Goal: Communication & Community: Ask a question

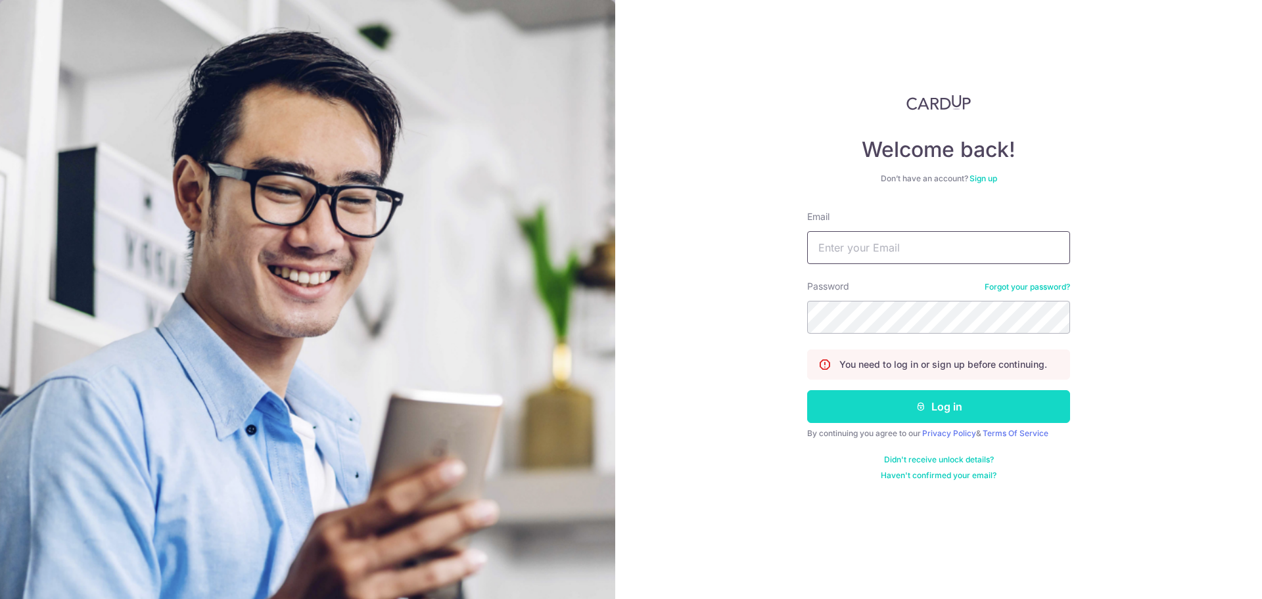
type input "[EMAIL_ADDRESS][DOMAIN_NAME]"
click at [892, 396] on button "Log in" at bounding box center [938, 406] width 263 height 33
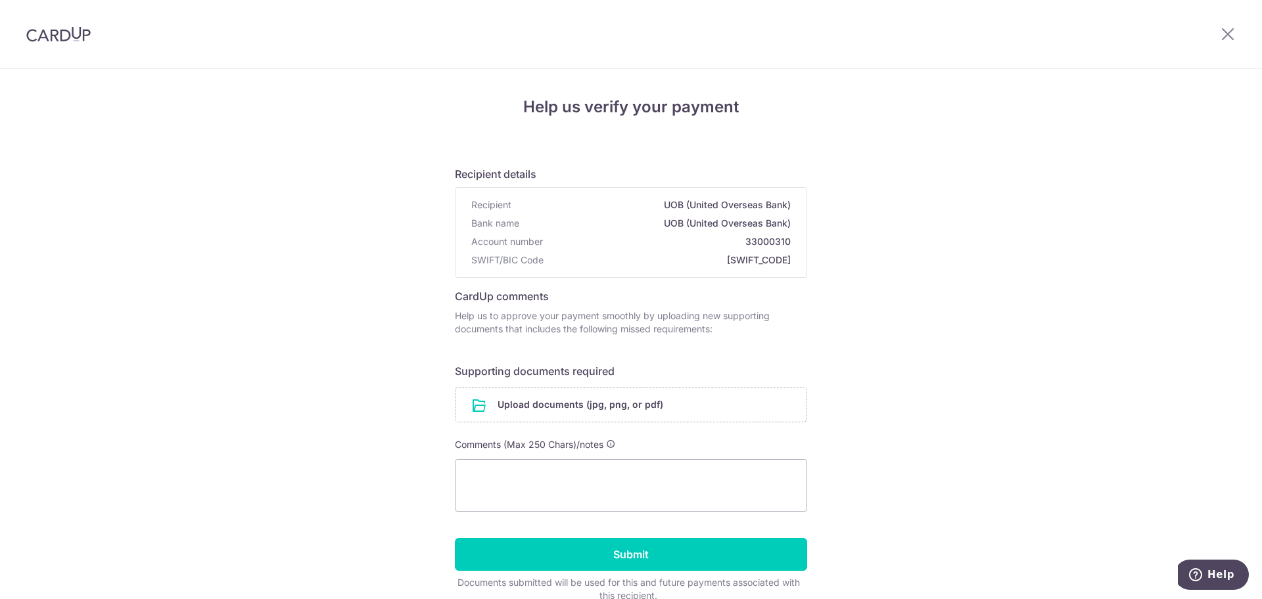
drag, startPoint x: 1250, startPoint y: 18, endPoint x: 1241, endPoint y: 30, distance: 14.9
click at [1243, 25] on div at bounding box center [1227, 34] width 68 height 68
click at [1241, 30] on div at bounding box center [1227, 34] width 68 height 68
click at [1240, 31] on div at bounding box center [1227, 34] width 68 height 68
click at [1235, 32] on icon at bounding box center [1227, 34] width 16 height 16
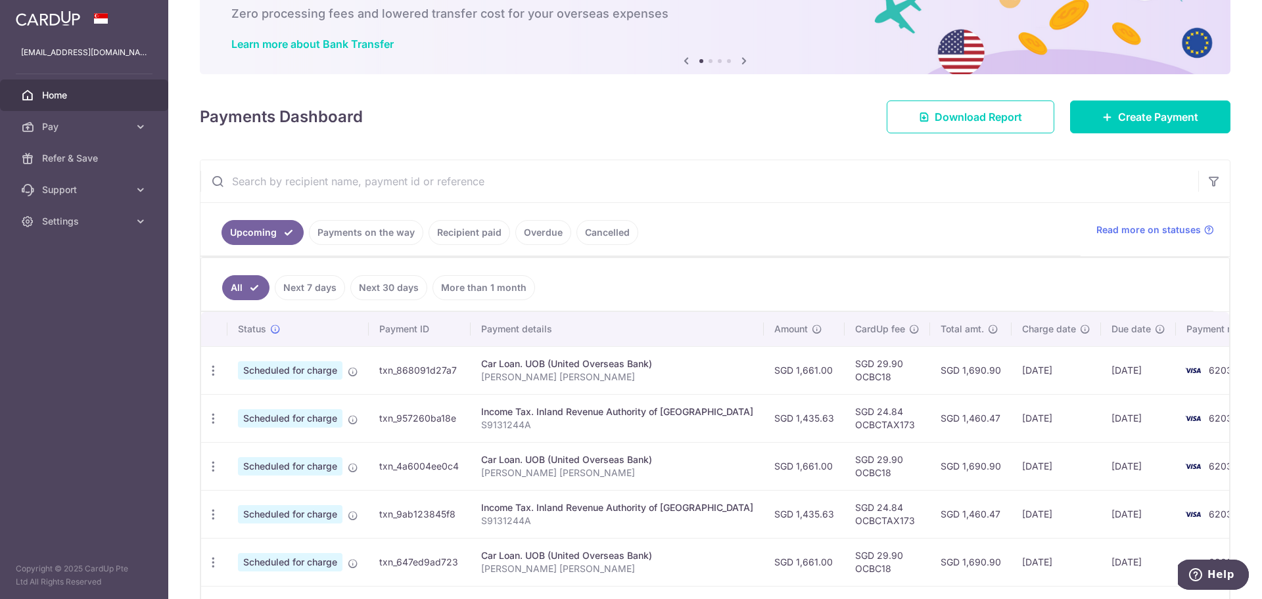
scroll to position [82, 0]
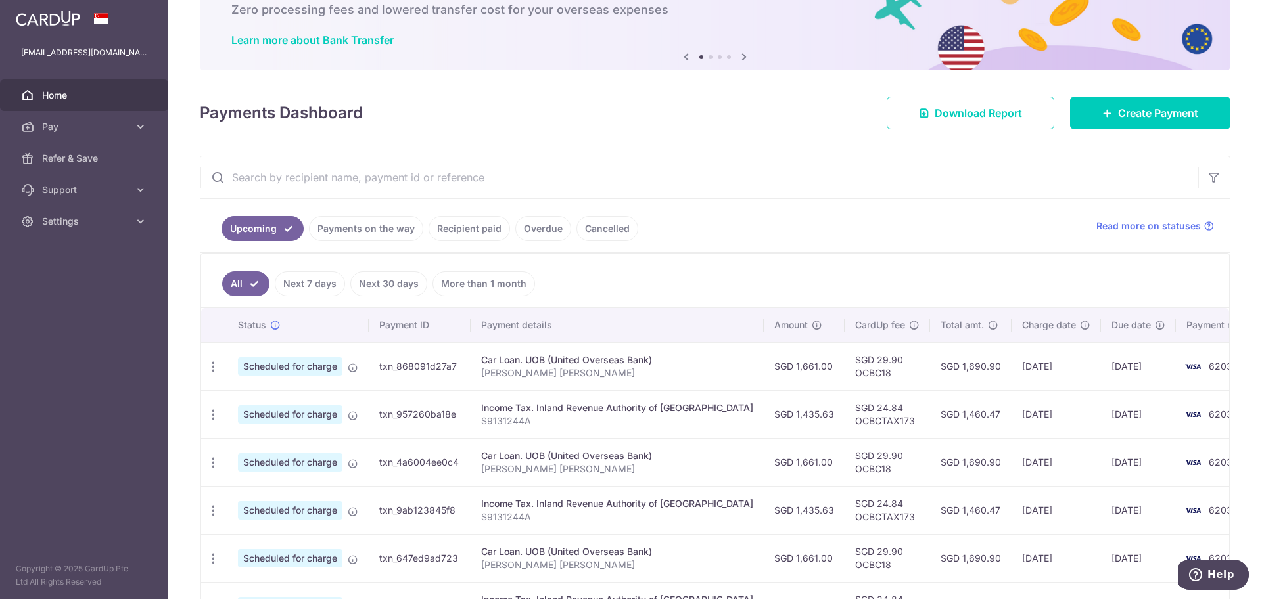
click at [384, 231] on link "Payments on the way" at bounding box center [366, 228] width 114 height 25
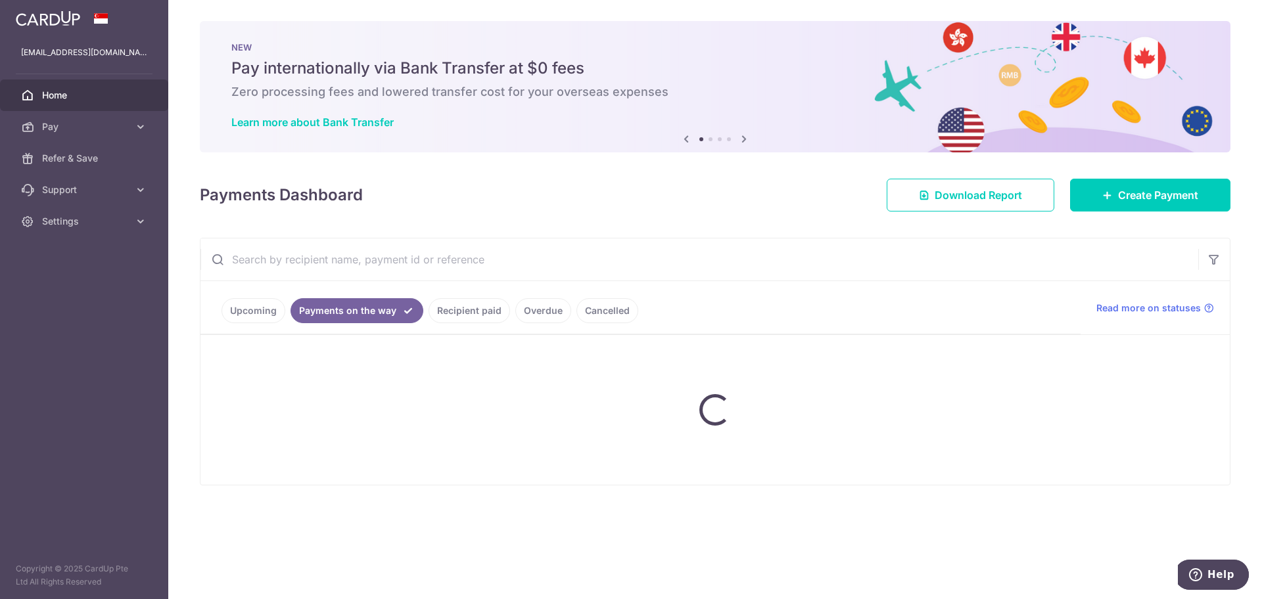
scroll to position [0, 0]
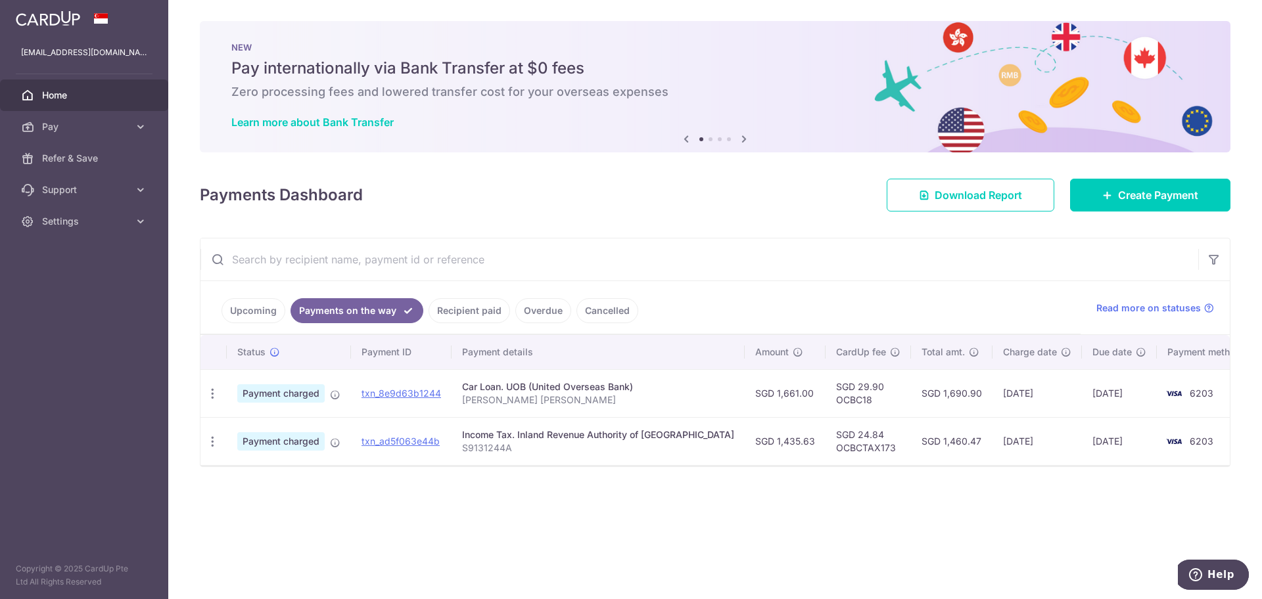
click at [481, 315] on link "Recipient paid" at bounding box center [468, 310] width 81 height 25
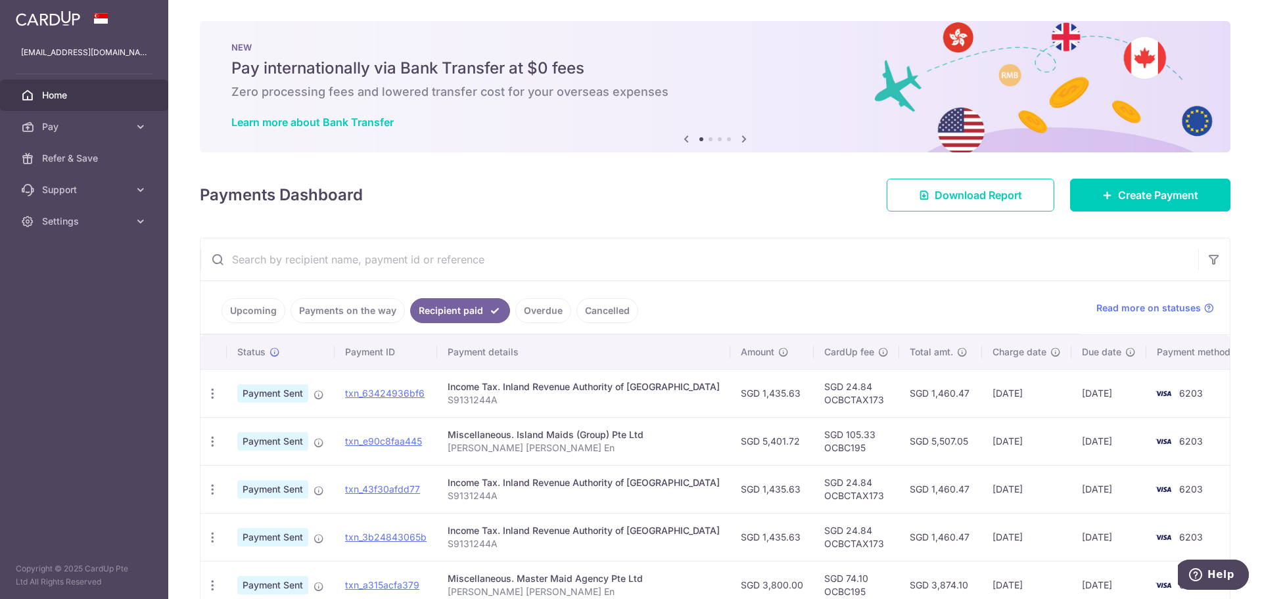
click at [391, 315] on link "Payments on the way" at bounding box center [347, 310] width 114 height 25
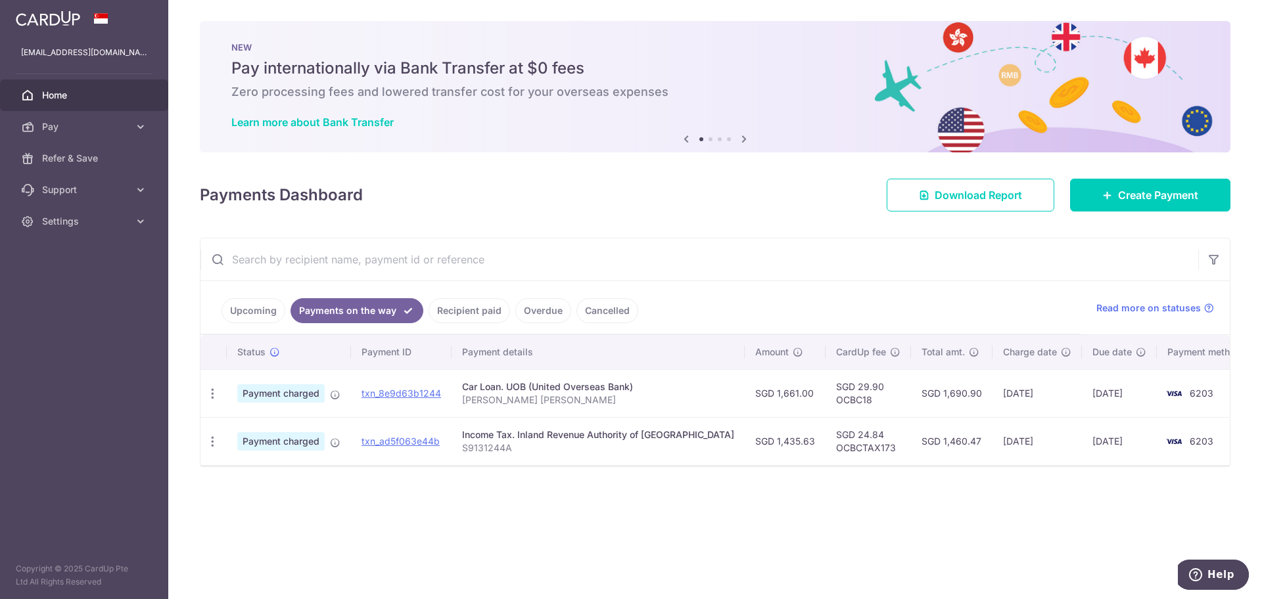
drag, startPoint x: 1067, startPoint y: 392, endPoint x: 1114, endPoint y: 367, distance: 53.8
click at [1110, 389] on td "09/09/2025" at bounding box center [1118, 393] width 75 height 48
click at [959, 289] on ul "Upcoming Payments on the way Recipient paid Overdue Cancelled" at bounding box center [640, 307] width 880 height 53
click at [1207, 575] on span "Help" at bounding box center [1198, 574] width 18 height 13
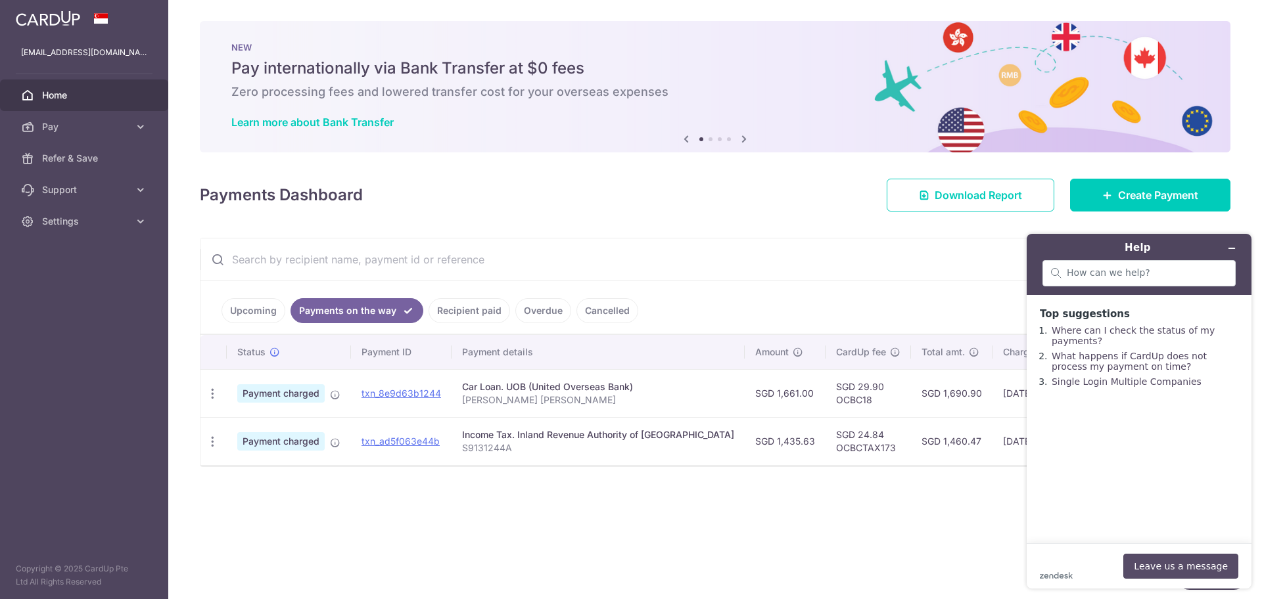
click at [1181, 561] on button "Leave us a message" at bounding box center [1180, 566] width 115 height 25
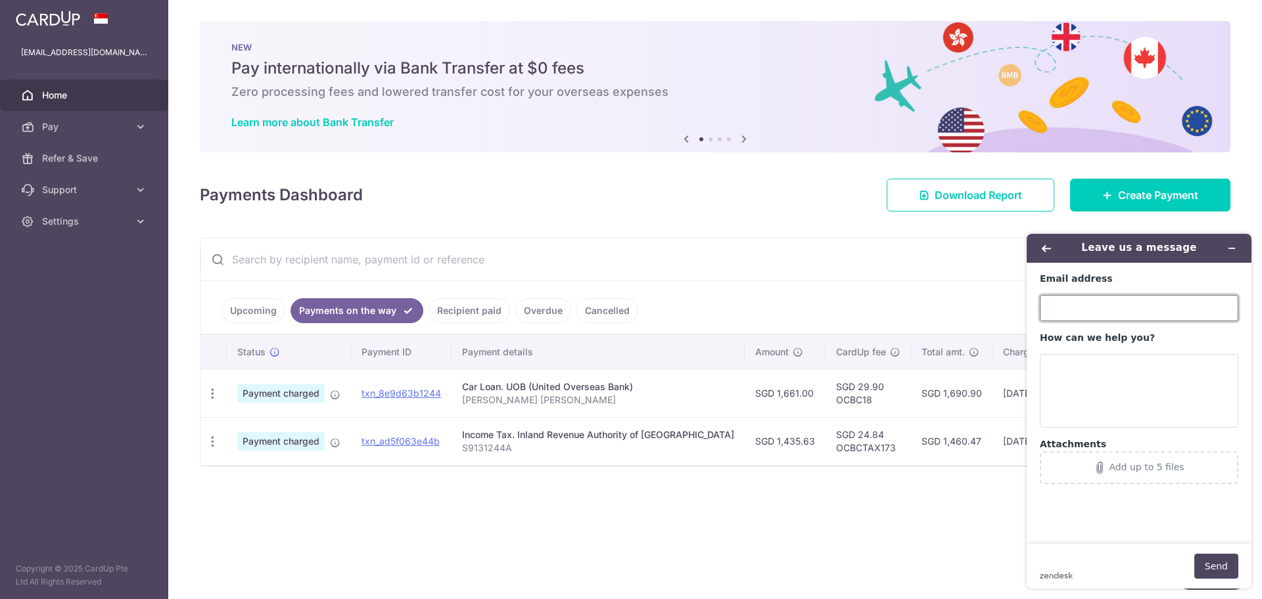
click at [1107, 297] on input "Email address" at bounding box center [1138, 308] width 198 height 26
type input "DARE-2_DREAM@HOTMAIL.COM"
click at [1074, 370] on textarea "How can we help you?" at bounding box center [1138, 391] width 198 height 74
type textarea "h"
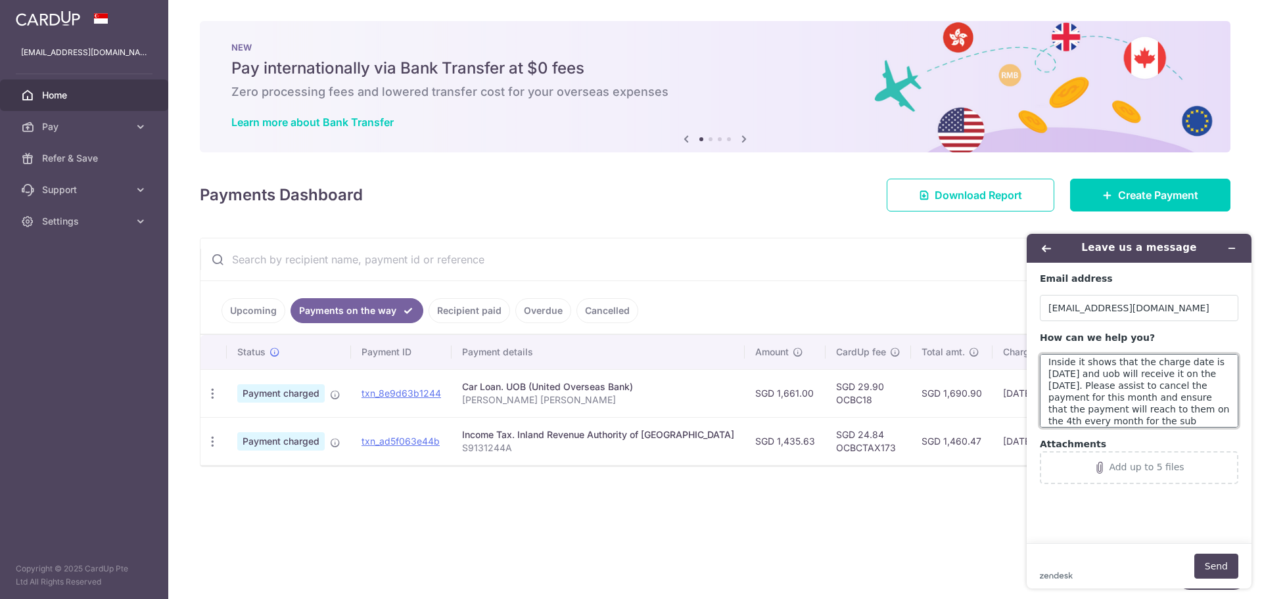
scroll to position [64, 0]
type textarea "Hi, as mentioned earlier the due car for my car loan for UOB is today 4/9/25. I…"
click at [1216, 570] on button "Send" at bounding box center [1216, 566] width 44 height 25
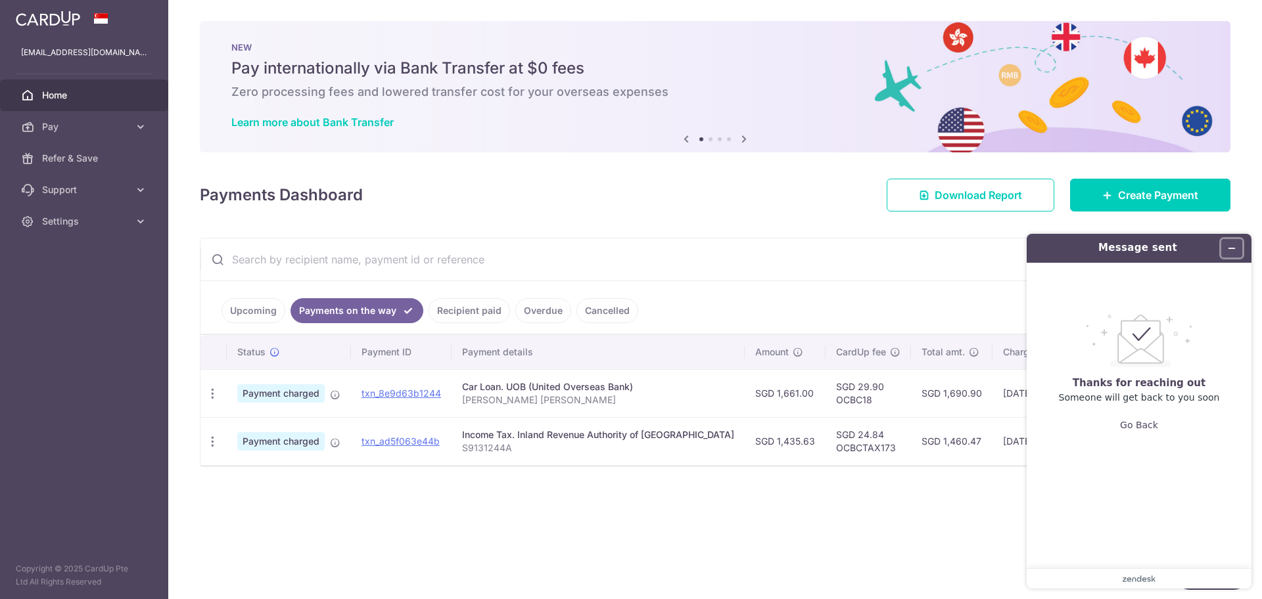
click at [1232, 249] on icon "Minimize widget" at bounding box center [1231, 248] width 9 height 9
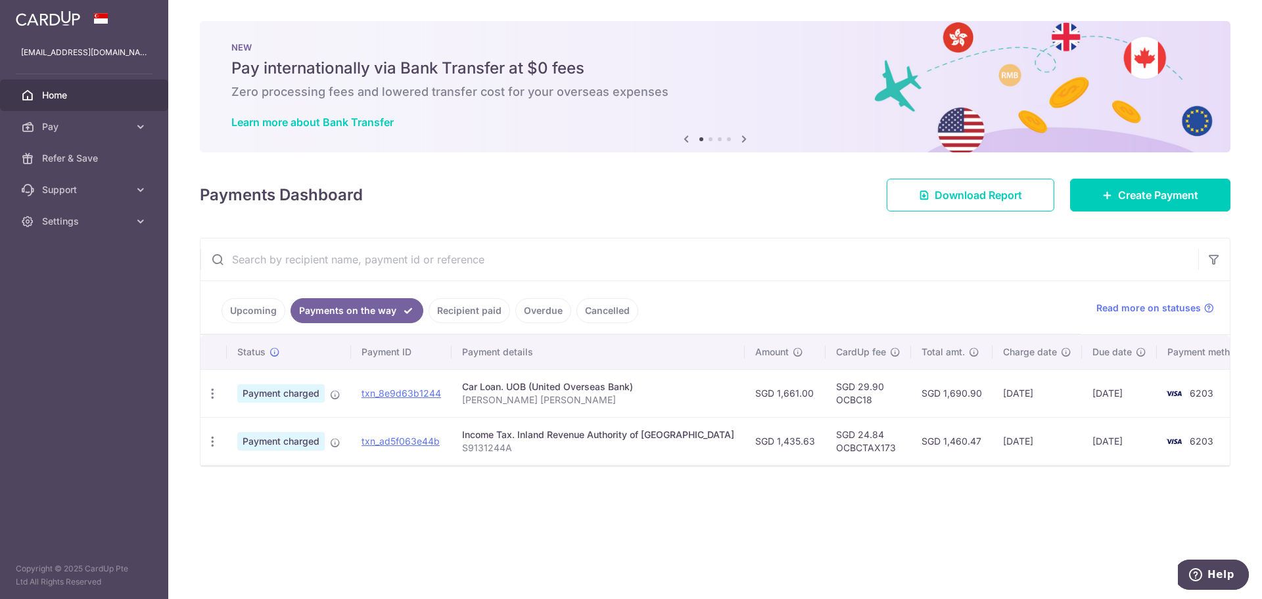
click at [254, 308] on link "Upcoming" at bounding box center [253, 310] width 64 height 25
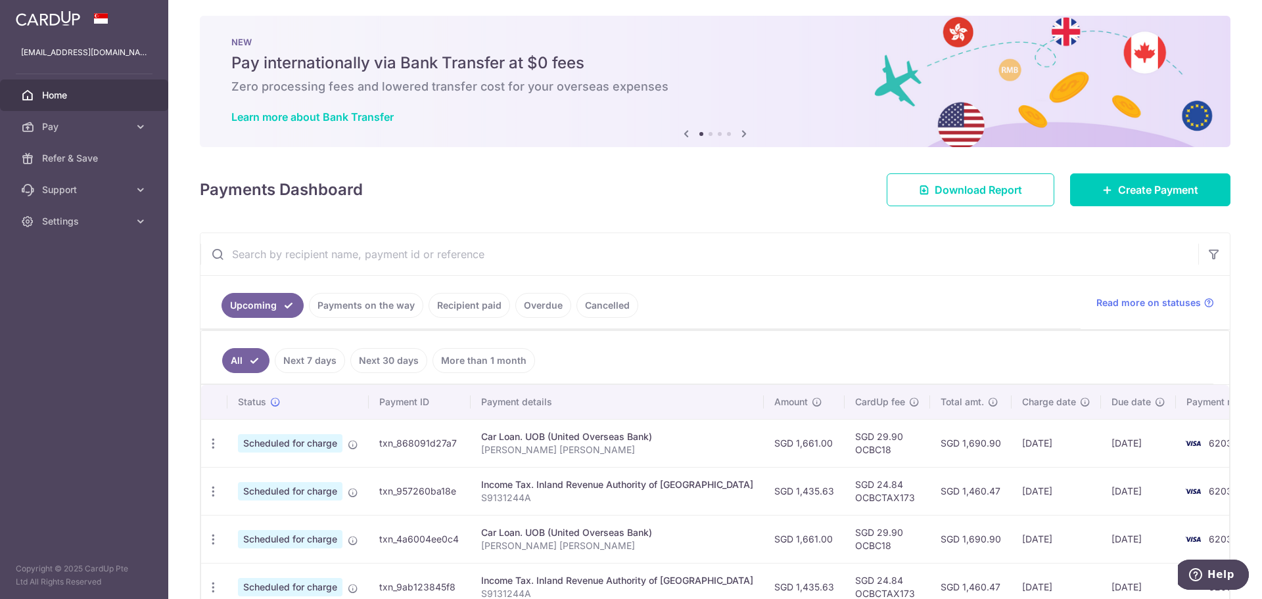
scroll to position [0, 0]
